Goal: Task Accomplishment & Management: Use online tool/utility

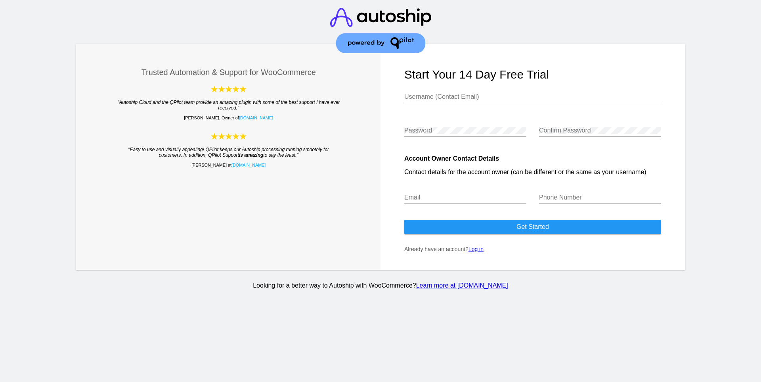
click at [478, 247] on link "Log in" at bounding box center [476, 249] width 15 height 6
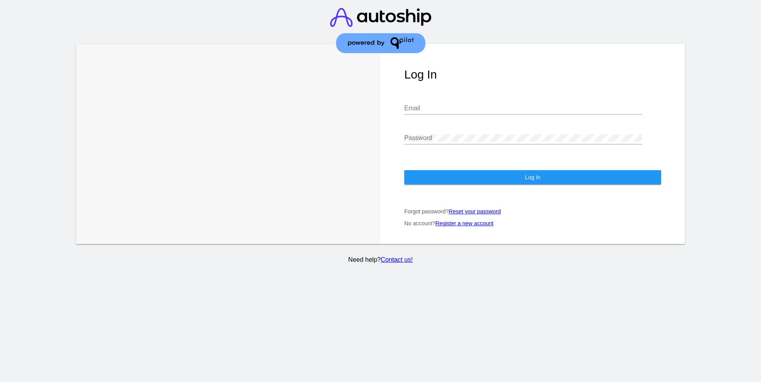
click at [476, 220] on link "Register a new account" at bounding box center [465, 223] width 58 height 6
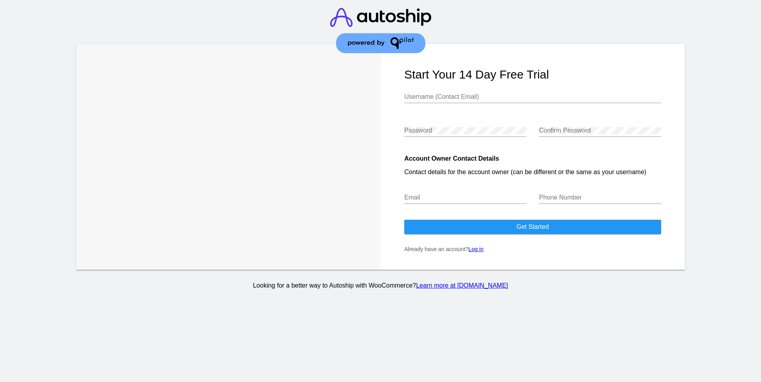
click at [460, 101] on div "Username (Contact Email)" at bounding box center [532, 94] width 257 height 18
type input "[EMAIL_ADDRESS][DOMAIN_NAME]"
click at [519, 223] on span "Get started" at bounding box center [533, 226] width 33 height 7
click at [478, 195] on input "Email" at bounding box center [465, 197] width 122 height 7
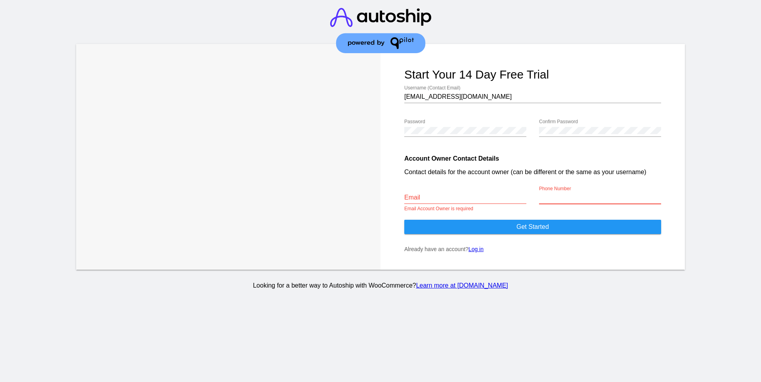
click at [586, 197] on input "Phone Number" at bounding box center [600, 197] width 122 height 7
click at [501, 194] on input "Email" at bounding box center [465, 197] width 122 height 7
type input "[EMAIL_ADDRESS][DOMAIN_NAME]"
click at [567, 195] on input "Phone Number" at bounding box center [600, 197] width 122 height 7
type input "8699623626"
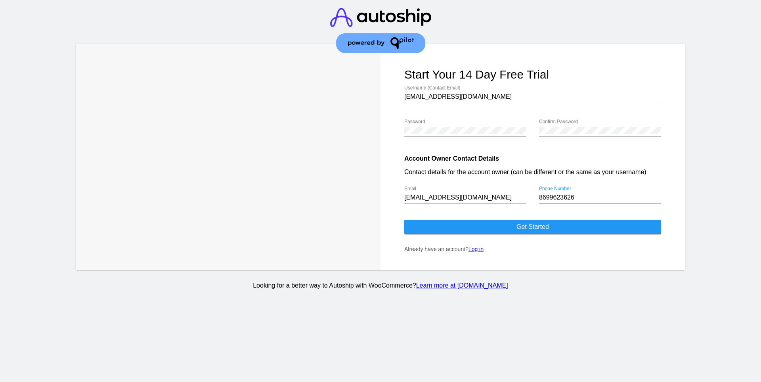
click at [527, 224] on span "Get started" at bounding box center [533, 226] width 33 height 7
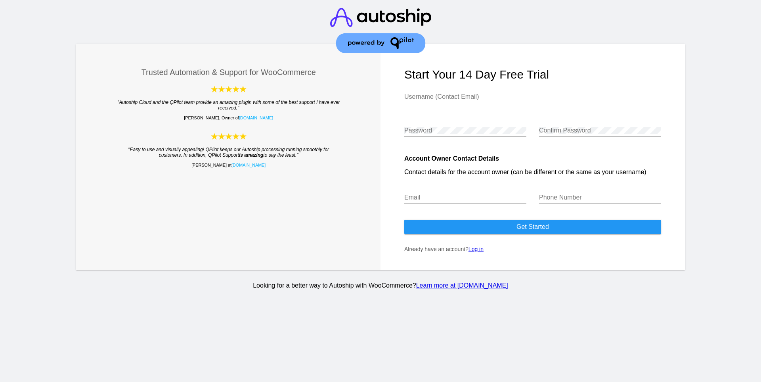
click at [448, 95] on input "Username (Contact Email)" at bounding box center [532, 96] width 257 height 7
drag, startPoint x: 482, startPoint y: 95, endPoint x: 448, endPoint y: 94, distance: 33.7
click at [448, 94] on input "codextanveer@gmail.com" at bounding box center [532, 96] width 257 height 7
click at [483, 98] on input "codextanveer@cloud" at bounding box center [532, 96] width 257 height 7
type input "codextanveer@cloud"
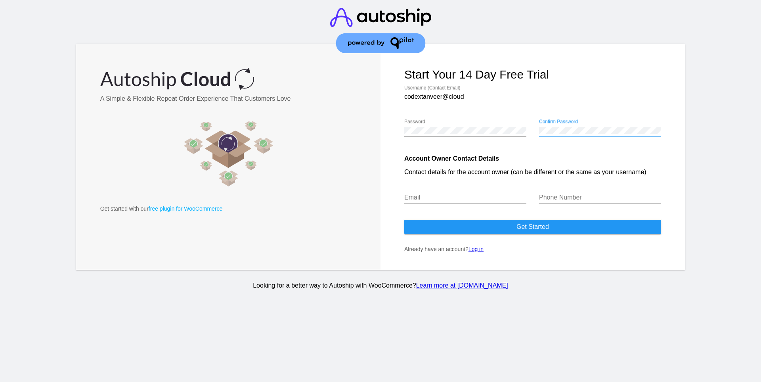
click at [446, 196] on input "Email" at bounding box center [465, 197] width 122 height 7
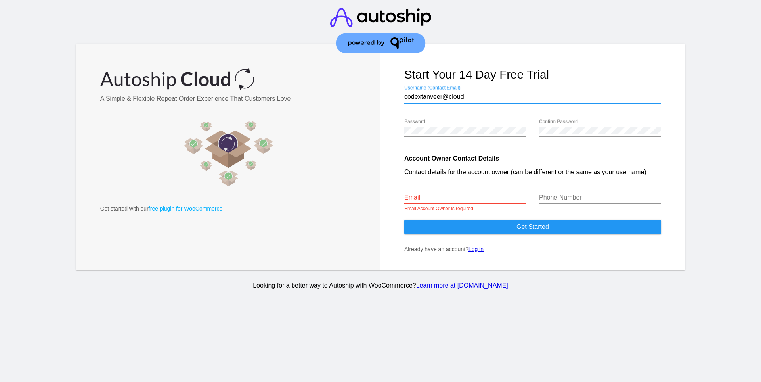
drag, startPoint x: 470, startPoint y: 96, endPoint x: 388, endPoint y: 92, distance: 81.7
click at [388, 92] on form "Start your 14 day free trial codextanveer@cloud Username (Contact Email) Passwo…" at bounding box center [533, 157] width 304 height 226
click at [430, 198] on input "Email" at bounding box center [465, 197] width 122 height 7
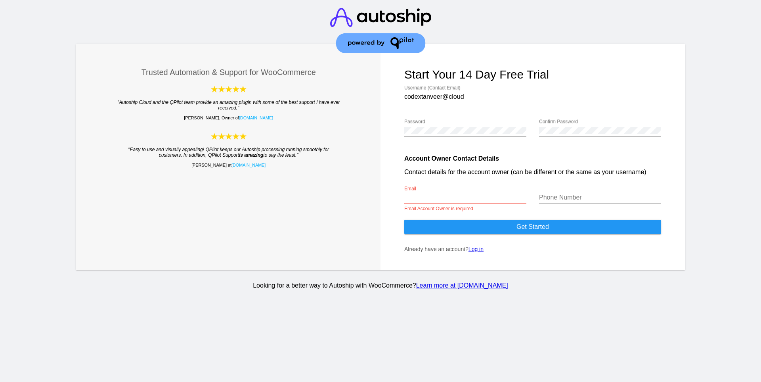
paste input "codextanveer@cloud"
type input "codextanveer@cloud"
click at [577, 196] on input "Phone Number" at bounding box center [600, 197] width 122 height 7
type input "8699623626"
click at [556, 228] on button "Get started" at bounding box center [532, 227] width 257 height 14
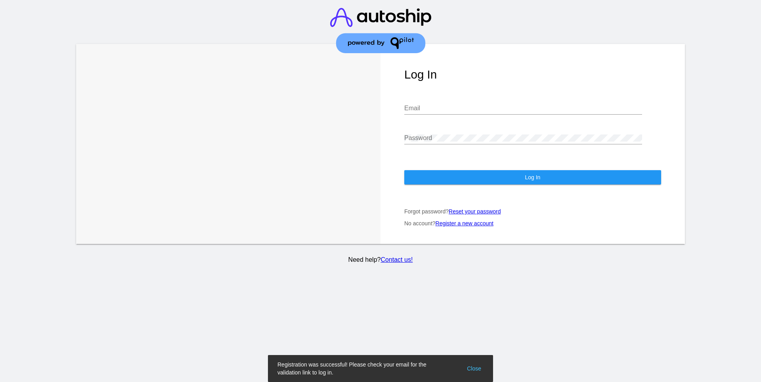
click at [454, 105] on input "Email" at bounding box center [523, 108] width 238 height 7
paste input "codextanveer@cloud"
type input "codextanveer@cloud"
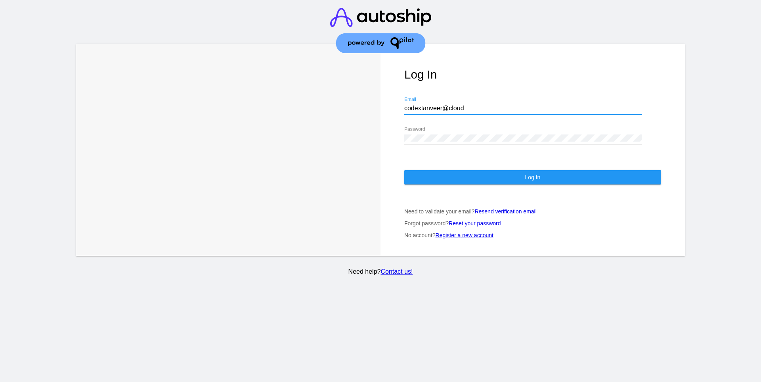
drag, startPoint x: 470, startPoint y: 99, endPoint x: 446, endPoint y: 99, distance: 24.6
click at [446, 105] on input "codextanveer@cloud" at bounding box center [523, 108] width 238 height 7
click at [482, 232] on link "Register a new account" at bounding box center [465, 235] width 58 height 6
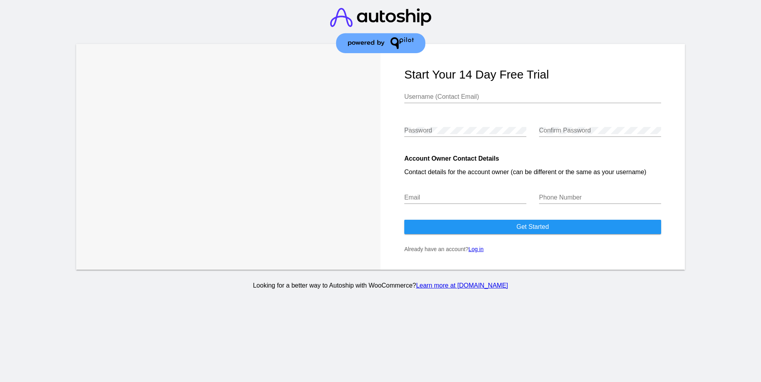
click at [469, 96] on input "Username (Contact Email)" at bounding box center [532, 96] width 257 height 7
type input "[EMAIL_ADDRESS][DOMAIN_NAME]"
click at [450, 128] on div "Password" at bounding box center [465, 128] width 122 height 18
click at [463, 203] on div "Email" at bounding box center [465, 195] width 122 height 18
paste input "codextanveer@cloud"
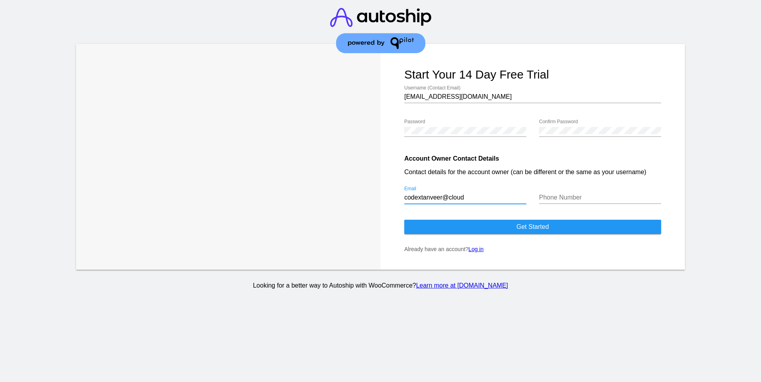
type input "codextanveer@cloud"
click at [604, 198] on input "Phone Number" at bounding box center [600, 197] width 122 height 7
type input "8699623626"
click at [559, 227] on button "Get started" at bounding box center [532, 227] width 257 height 14
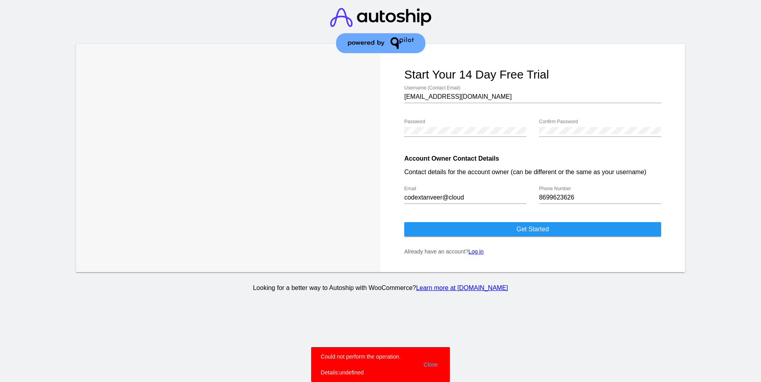
click at [430, 364] on button "Close" at bounding box center [430, 364] width 19 height 24
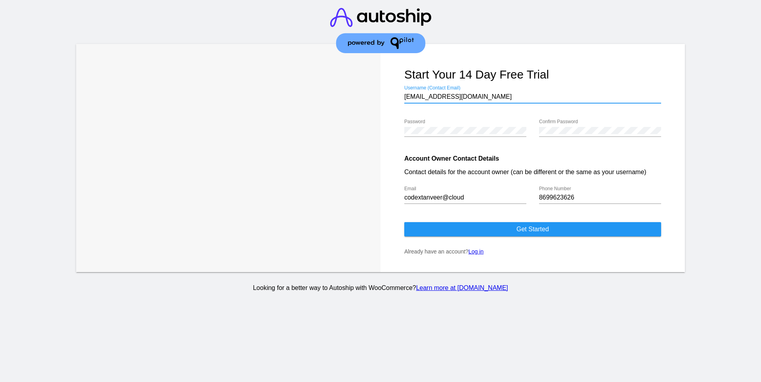
drag, startPoint x: 492, startPoint y: 95, endPoint x: 471, endPoint y: 97, distance: 20.3
click at [471, 97] on input "[EMAIL_ADDRESS][DOMAIN_NAME]" at bounding box center [532, 96] width 257 height 7
click at [497, 95] on input "[EMAIL_ADDRESS][DOMAIN_NAME]" at bounding box center [532, 96] width 257 height 7
drag, startPoint x: 497, startPoint y: 95, endPoint x: 387, endPoint y: 96, distance: 109.4
click at [387, 96] on form "Start your 14 day free trial codextanveer@gmail.com Username (Contact Email) Pa…" at bounding box center [533, 158] width 304 height 228
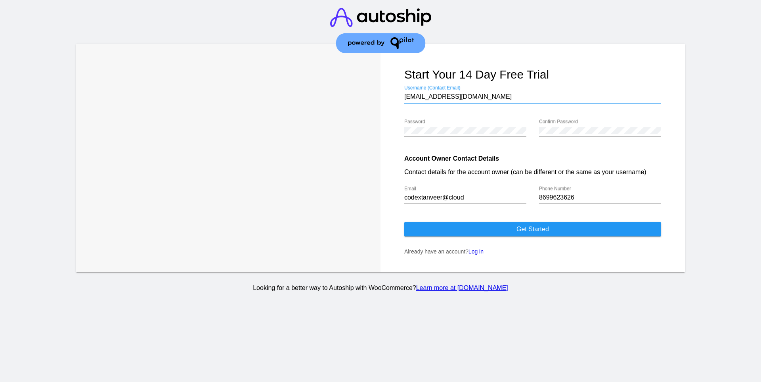
paste input "cloud"
type input "codextanveer@cloud"
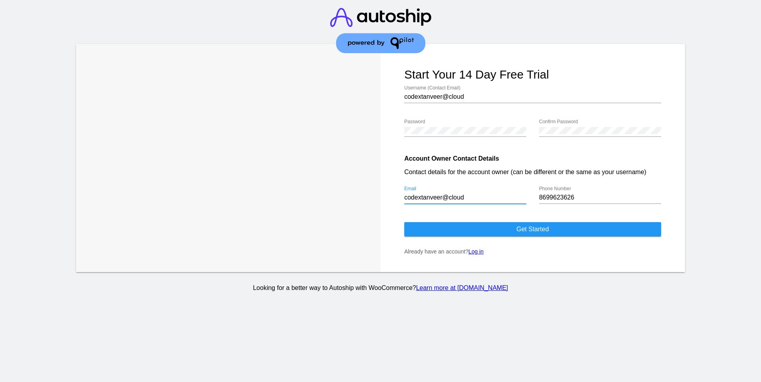
drag, startPoint x: 468, startPoint y: 197, endPoint x: 388, endPoint y: 193, distance: 79.8
click at [388, 193] on form "Start your 14 day free trial codextanveer@cloud Username (Contact Email) Passwo…" at bounding box center [533, 158] width 304 height 228
type input "[EMAIL_ADDRESS][DOMAIN_NAME]"
click at [515, 231] on button "Get started" at bounding box center [532, 229] width 257 height 14
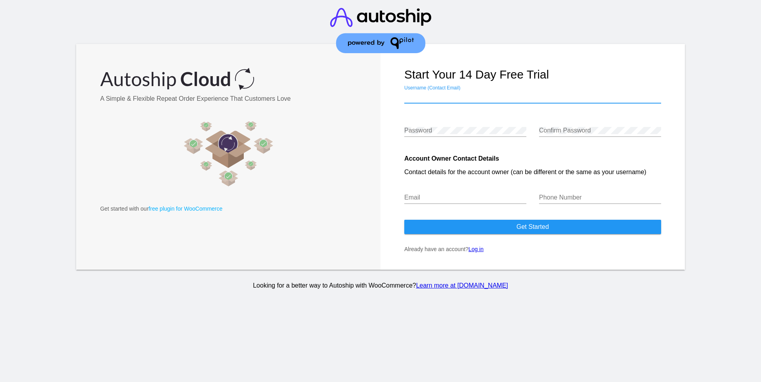
click at [483, 94] on input "Username (Contact Email)" at bounding box center [532, 96] width 257 height 7
paste input "codextanveer@cloud"
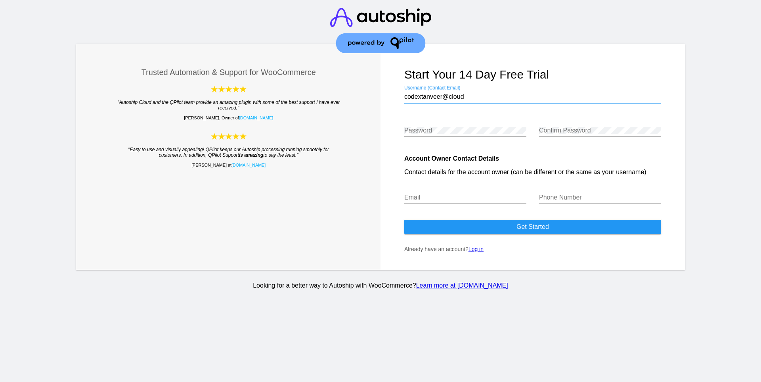
type input "codextanveer@cloud"
click at [457, 196] on input "Email" at bounding box center [465, 197] width 122 height 7
paste input "codextanveer@cloud"
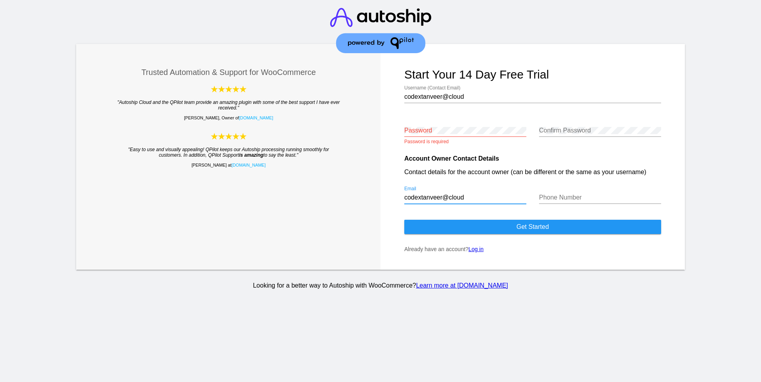
type input "codextanveer@cloud"
click at [554, 126] on div "Confirm Password" at bounding box center [600, 128] width 122 height 18
click at [567, 191] on div "Phone Number" at bounding box center [600, 195] width 122 height 18
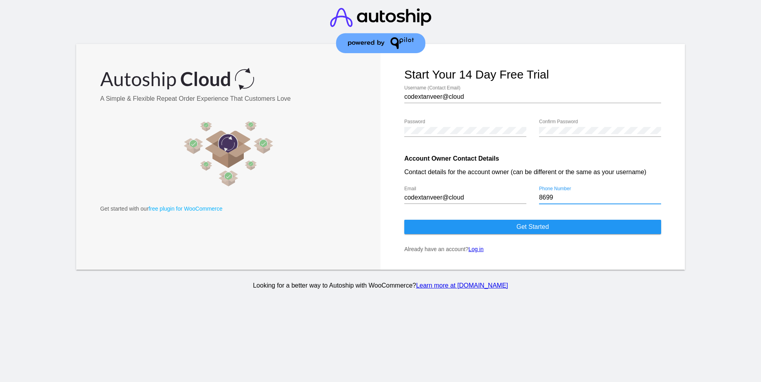
type input "8699623626"
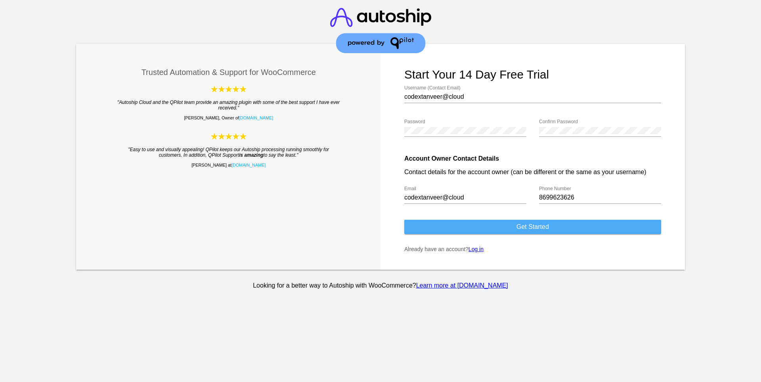
click at [534, 227] on span "Get started" at bounding box center [533, 226] width 33 height 7
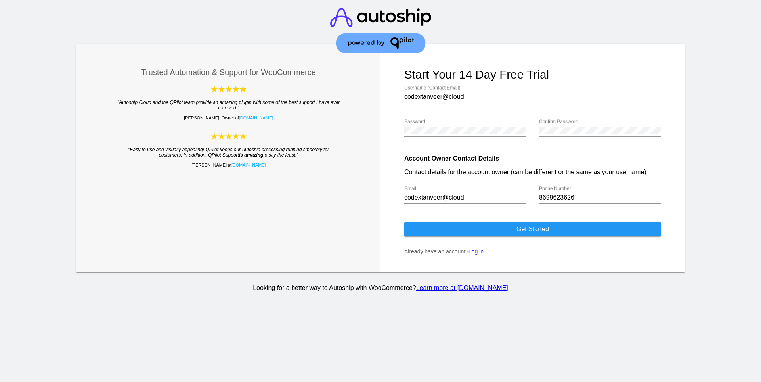
click at [477, 253] on link "Log in" at bounding box center [476, 251] width 15 height 6
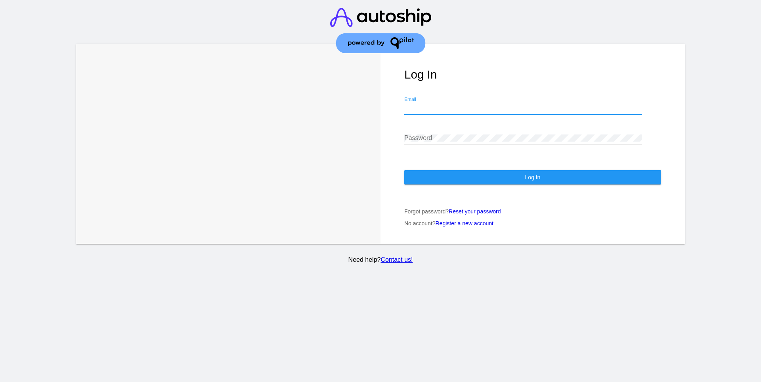
click at [440, 105] on input "Email" at bounding box center [523, 108] width 238 height 7
paste input "codextanveer@cloud"
type input "codextanveer@cloud"
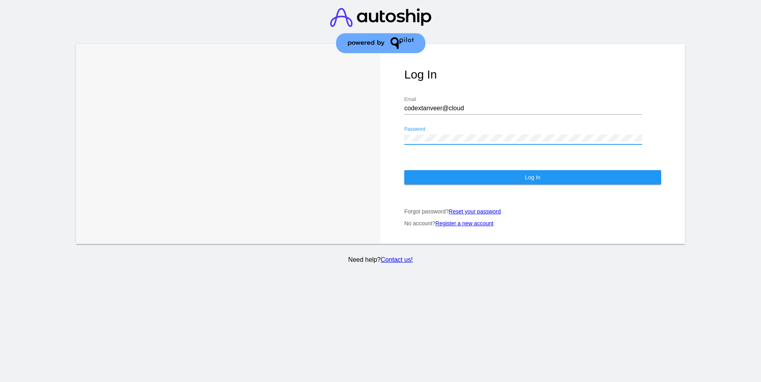
click at [495, 174] on button "Log In" at bounding box center [532, 177] width 257 height 14
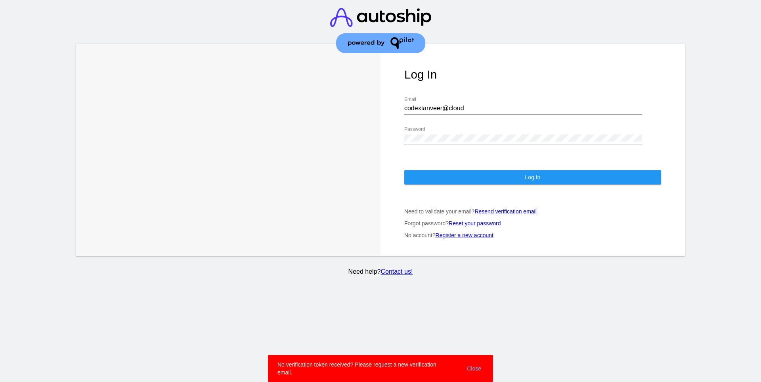
click at [479, 220] on link "Reset your password" at bounding box center [475, 223] width 52 height 6
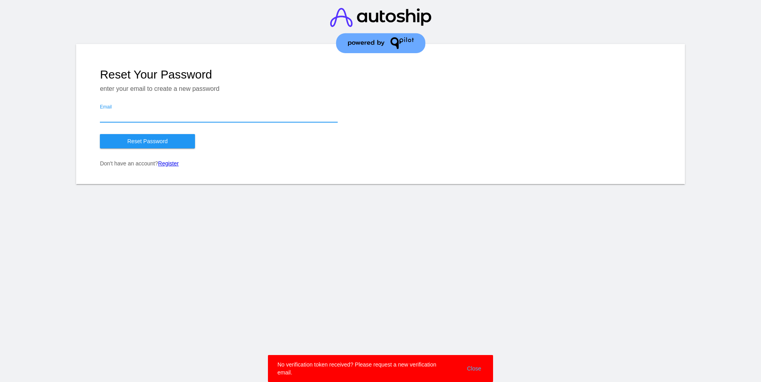
click at [191, 112] on input "Email" at bounding box center [219, 115] width 238 height 7
type input "[EMAIL_ADDRESS][DOMAIN_NAME]"
click at [150, 141] on span "Reset Password" at bounding box center [147, 141] width 40 height 6
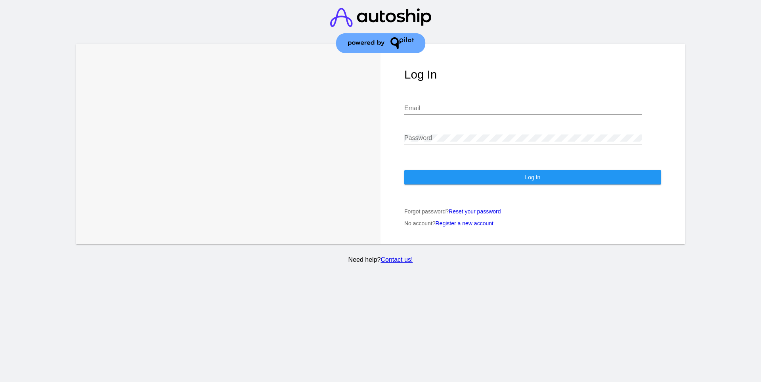
click at [461, 97] on div "Email" at bounding box center [523, 106] width 238 height 18
click at [451, 105] on input "c" at bounding box center [523, 108] width 238 height 7
type input "[EMAIL_ADDRESS][DOMAIN_NAME]"
drag, startPoint x: 489, startPoint y: 101, endPoint x: 395, endPoint y: 100, distance: 93.6
click at [395, 100] on div "Log In codextanveer@gmail.com Email Password Log In Forgot password? Reset your…" at bounding box center [533, 144] width 304 height 200
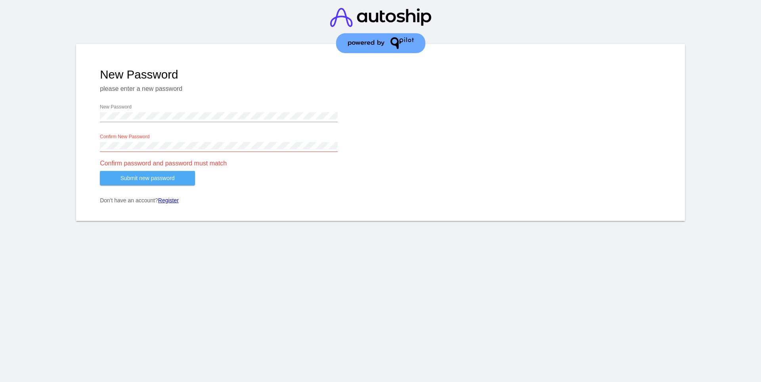
click at [161, 178] on span "Submit new password" at bounding box center [148, 178] width 54 height 6
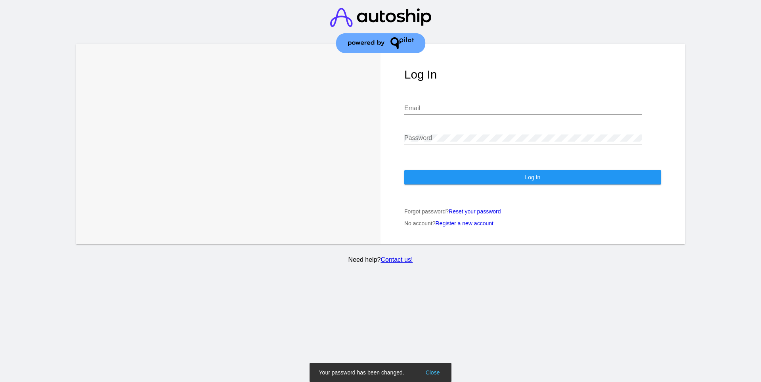
click at [418, 105] on input "Email" at bounding box center [523, 108] width 238 height 7
paste input "codextanveer@cloud"
type input "codextanveer@cloud"
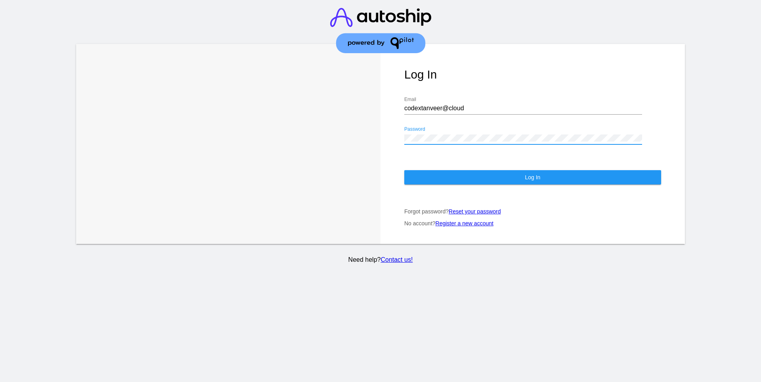
click at [484, 170] on button "Log In" at bounding box center [532, 177] width 257 height 14
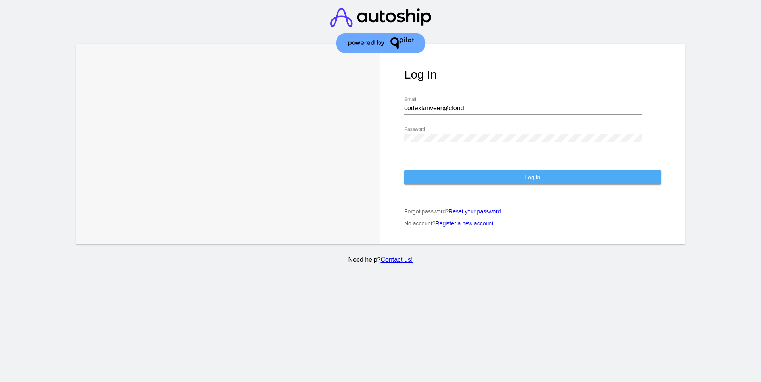
click at [484, 170] on button "Log In" at bounding box center [532, 177] width 257 height 14
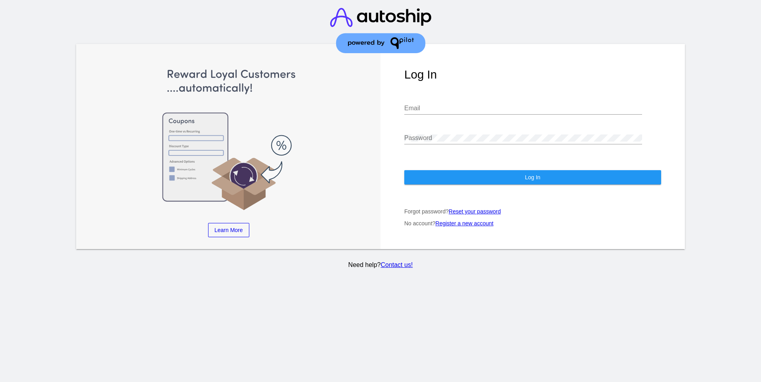
click at [446, 105] on input "Email" at bounding box center [523, 108] width 238 height 7
paste input "codextanveer@cloud"
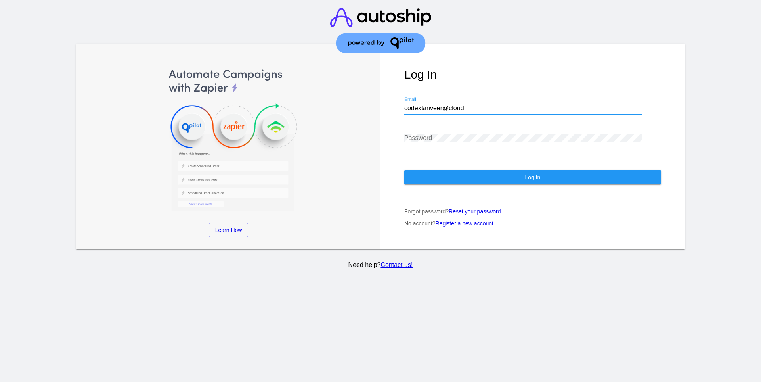
type input "codextanveer@cloud"
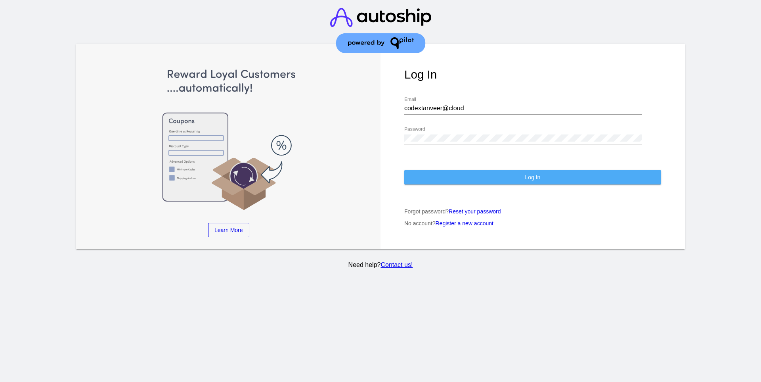
click at [470, 170] on button "Log In" at bounding box center [532, 177] width 257 height 14
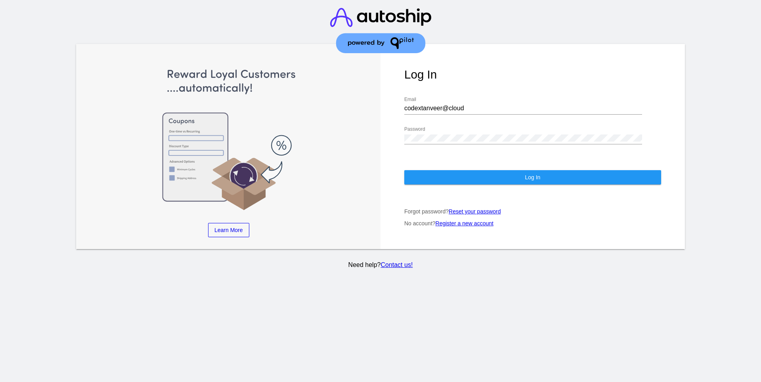
click at [483, 177] on div "Log In codextanveer@cloud Email Password Log In Forgot password? Reset your pas…" at bounding box center [533, 146] width 304 height 205
click at [491, 172] on button "Log In" at bounding box center [532, 177] width 257 height 14
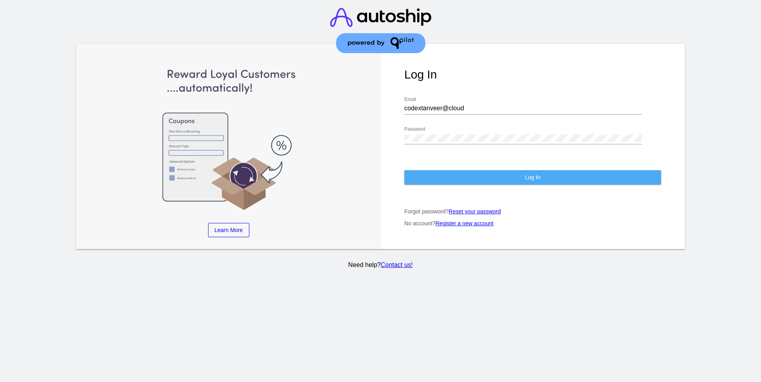
click at [491, 172] on button "Log In" at bounding box center [532, 177] width 257 height 14
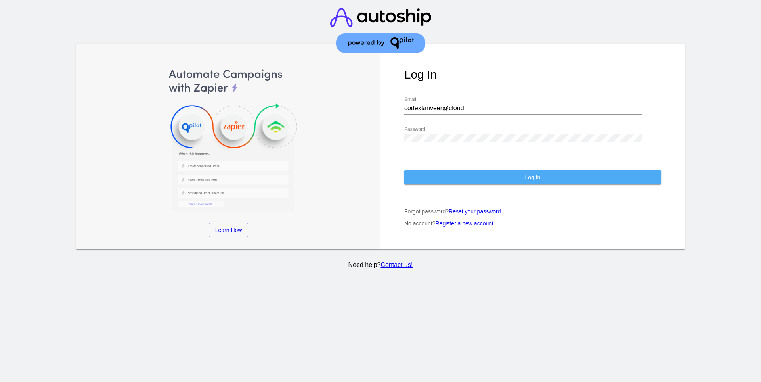
click at [491, 172] on button "Log In" at bounding box center [532, 177] width 257 height 14
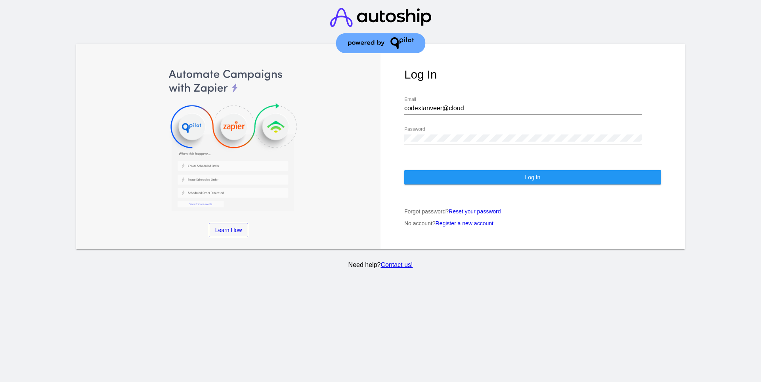
click at [491, 172] on button "Log In" at bounding box center [532, 177] width 257 height 14
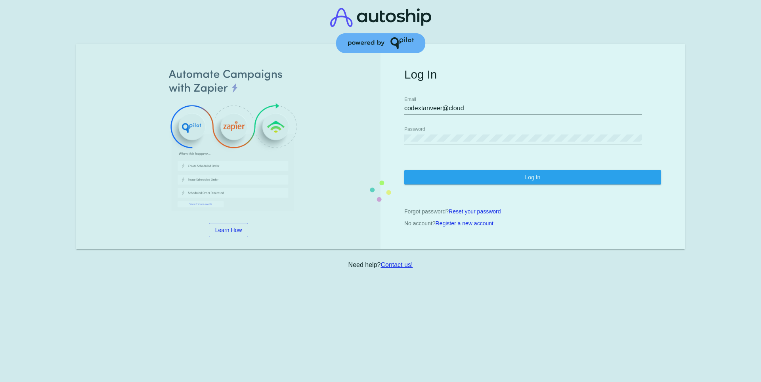
click at [491, 172] on section "Learn More Learn How Learn More Learn How Learn More Learn How ‹ › Log In codex…" at bounding box center [380, 146] width 609 height 205
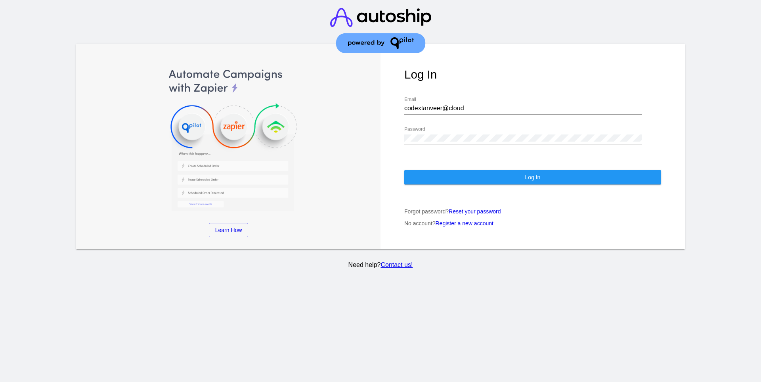
click at [491, 172] on button "Log In" at bounding box center [532, 177] width 257 height 14
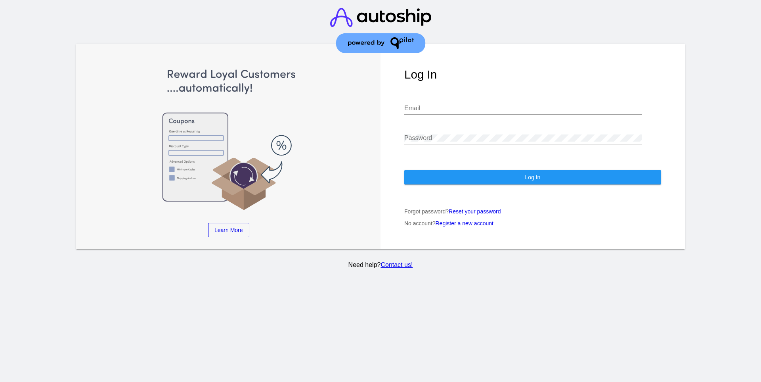
click at [448, 97] on div "Email" at bounding box center [523, 106] width 238 height 18
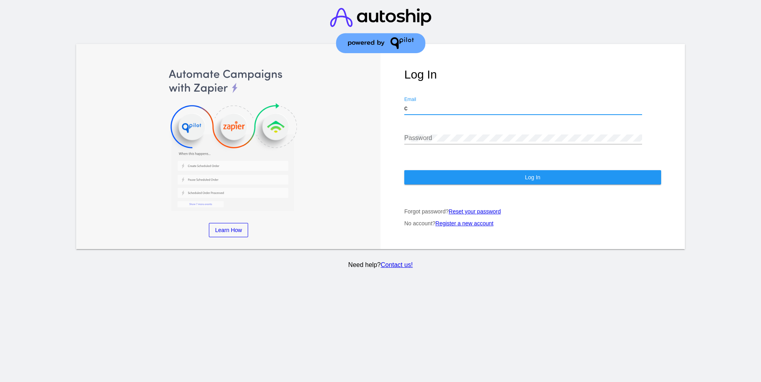
type input "codextanveer@gmail.com"
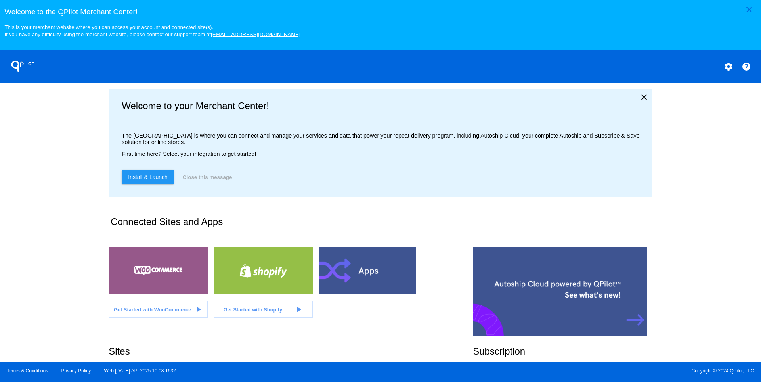
click at [188, 269] on div at bounding box center [158, 271] width 99 height 48
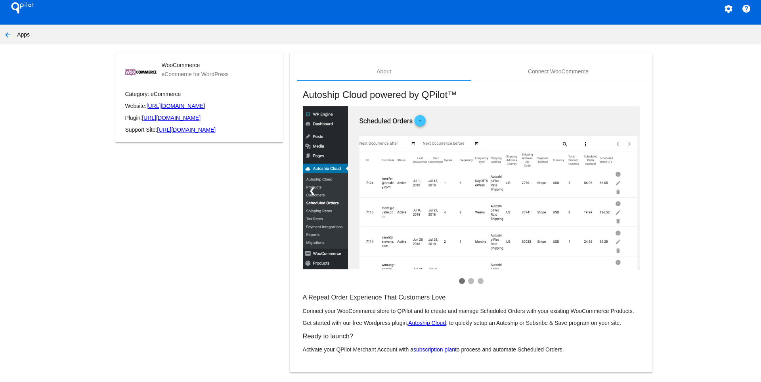
scroll to position [16, 0]
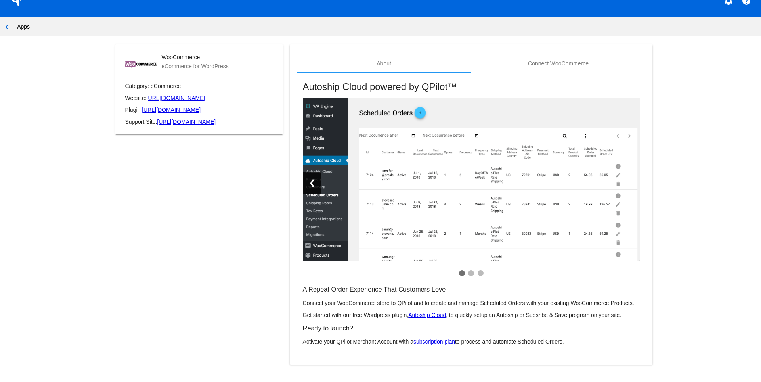
click at [308, 182] on link "❮" at bounding box center [312, 182] width 19 height 21
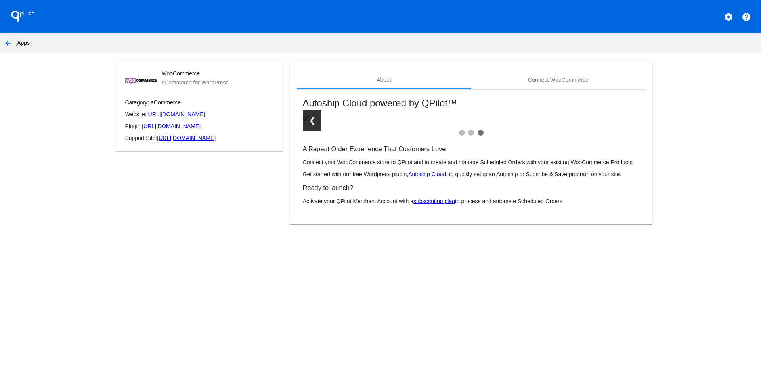
scroll to position [0, 0]
click at [470, 133] on span at bounding box center [471, 133] width 6 height 6
click at [459, 131] on div at bounding box center [471, 134] width 337 height 8
click at [459, 132] on span at bounding box center [462, 133] width 6 height 6
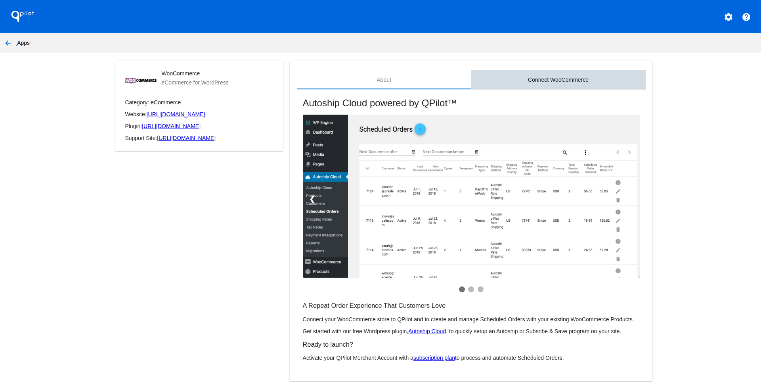
click at [562, 80] on div "Connect WooCommerce" at bounding box center [558, 80] width 61 height 6
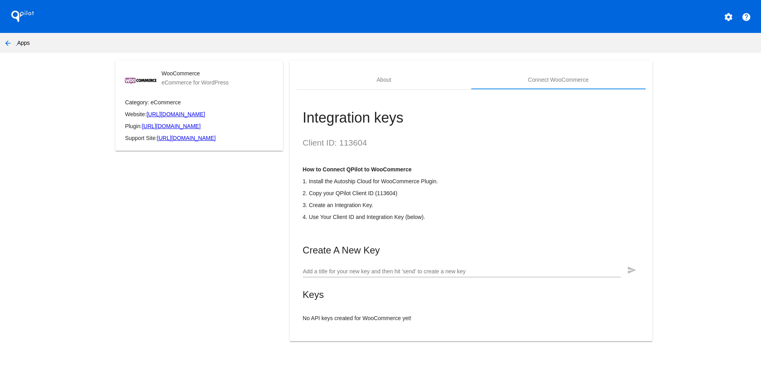
click at [368, 273] on div "Add a title for your new key and then hit 'send' to create a new key" at bounding box center [462, 269] width 318 height 15
type input "testing-site"
click button "send" at bounding box center [632, 270] width 16 height 16
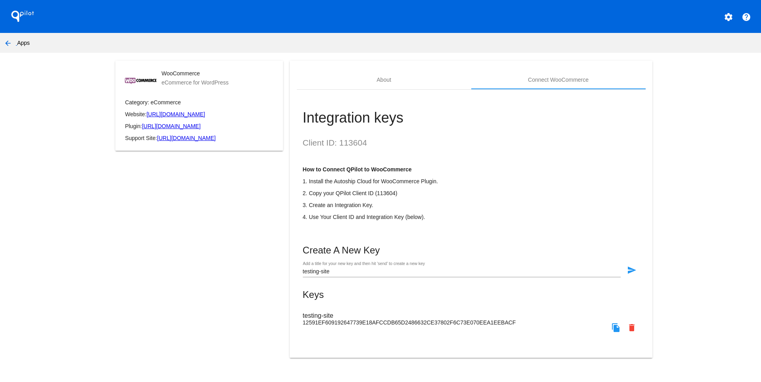
drag, startPoint x: 377, startPoint y: 200, endPoint x: 395, endPoint y: 200, distance: 18.2
click at [395, 196] on p "2. Copy your QPilot Client ID (113604)" at bounding box center [471, 193] width 337 height 6
copy p "113604"
click at [618, 332] on mat-icon "file_copy" at bounding box center [616, 328] width 10 height 10
copy p "113604"
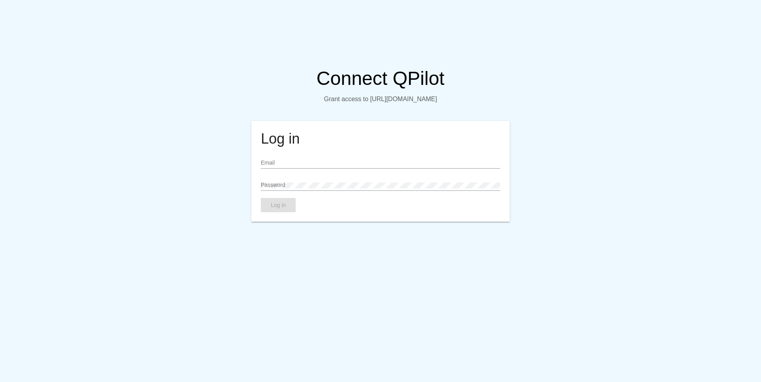
click at [298, 162] on div "Email" at bounding box center [380, 160] width 239 height 15
type input "t"
click at [293, 166] on input "cdd" at bounding box center [380, 163] width 239 height 6
type input "c"
paste input "[EMAIL_ADDRESS][DOMAIN_NAME]"
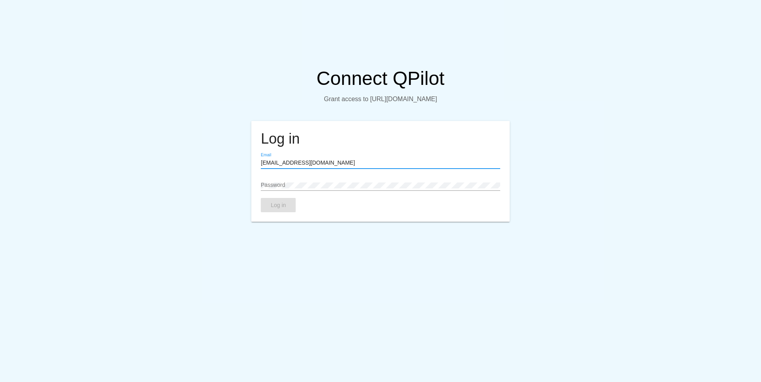
type input "[EMAIL_ADDRESS][DOMAIN_NAME]"
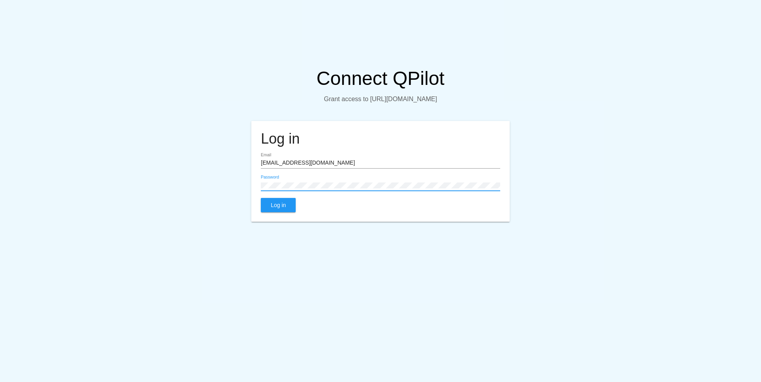
click at [271, 208] on span "Log in" at bounding box center [278, 205] width 15 height 6
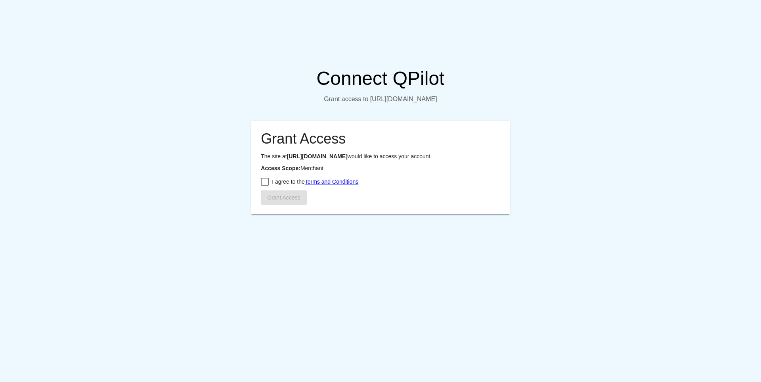
click at [265, 186] on div at bounding box center [265, 182] width 8 height 8
click at [265, 186] on input "I agree to the Terms and Conditions" at bounding box center [264, 186] width 0 height 0
checkbox input "true"
click at [276, 201] on span "Grant Access" at bounding box center [283, 197] width 33 height 6
